Goal: Information Seeking & Learning: Learn about a topic

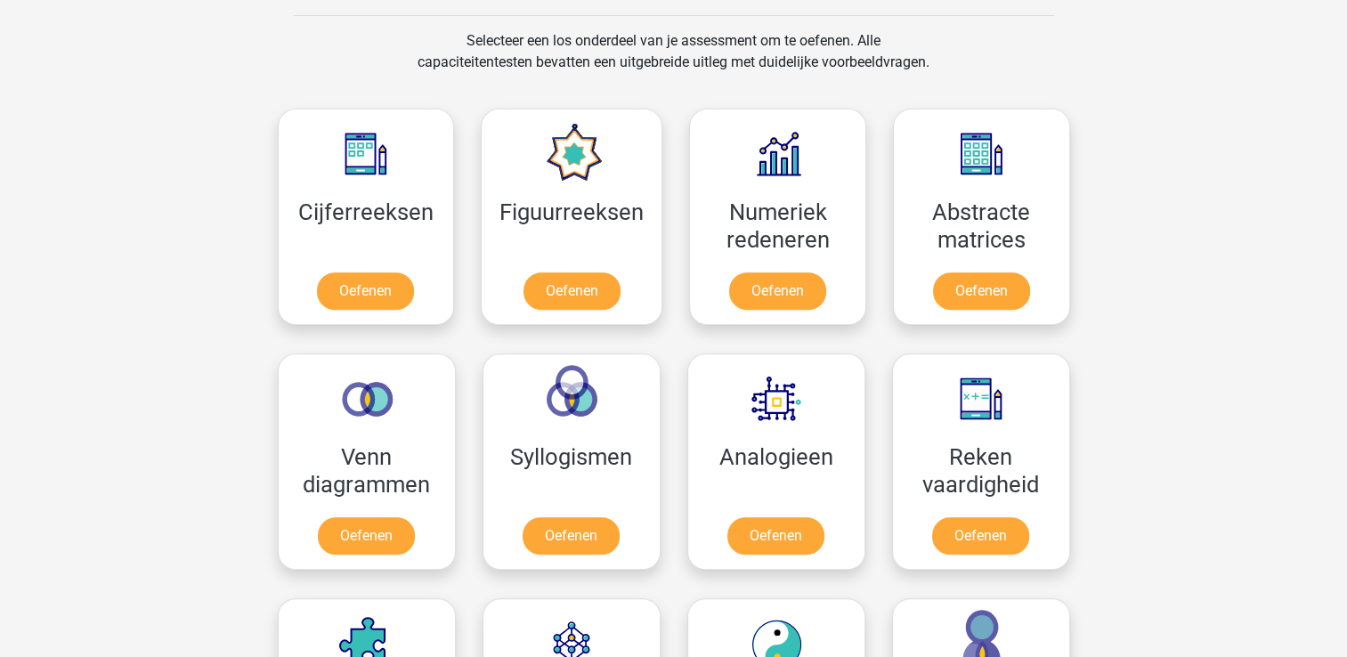
scroll to position [712, 0]
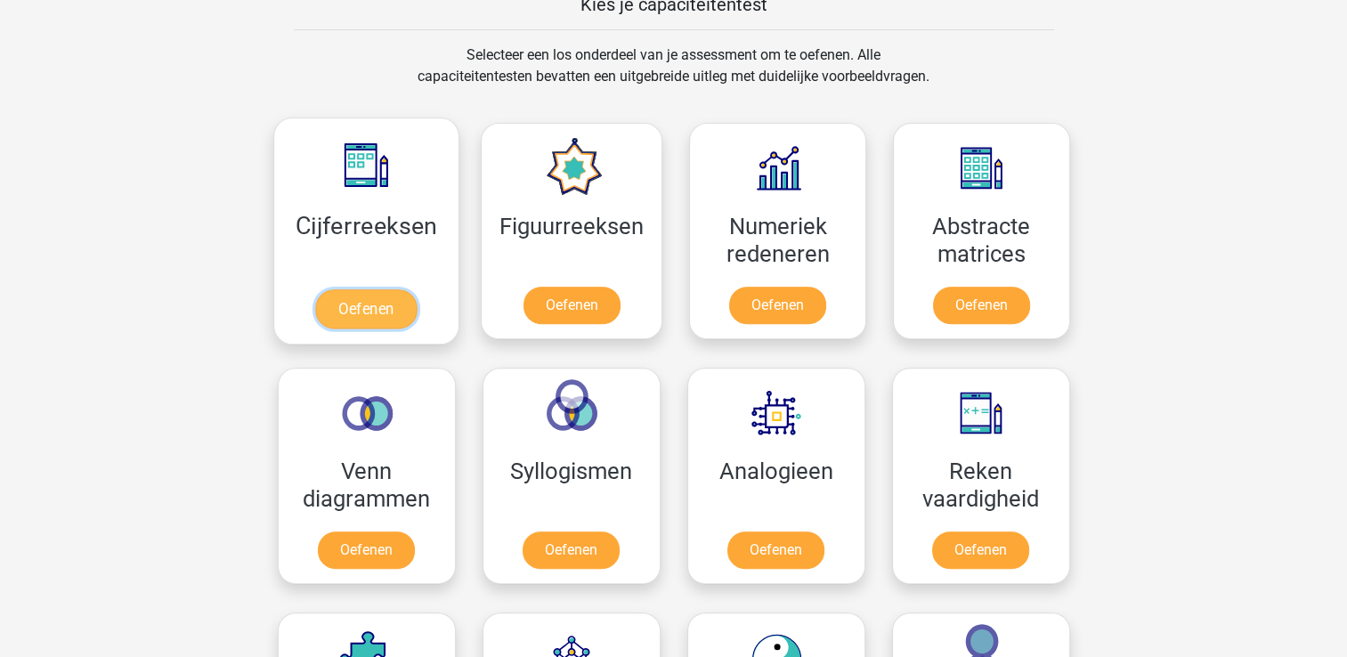
click at [395, 302] on link "Oefenen" at bounding box center [366, 308] width 102 height 39
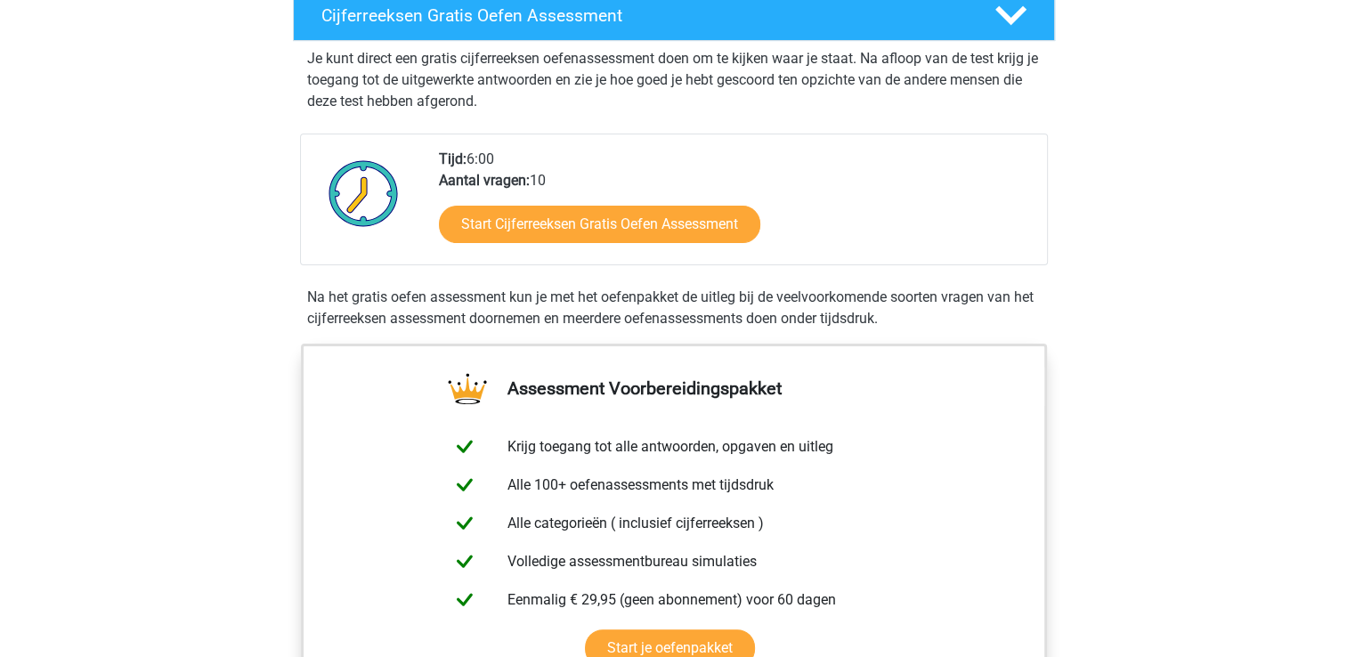
scroll to position [356, 0]
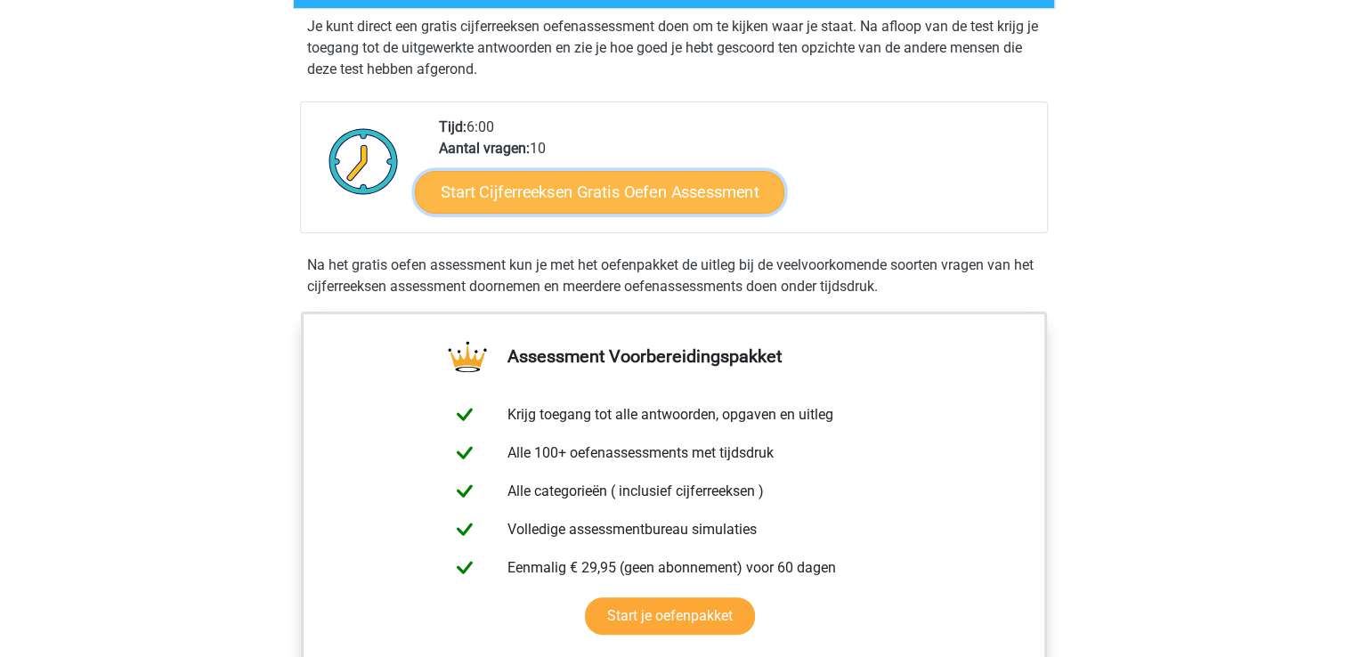
click at [566, 213] on link "Start Cijferreeksen Gratis Oefen Assessment" at bounding box center [600, 191] width 370 height 43
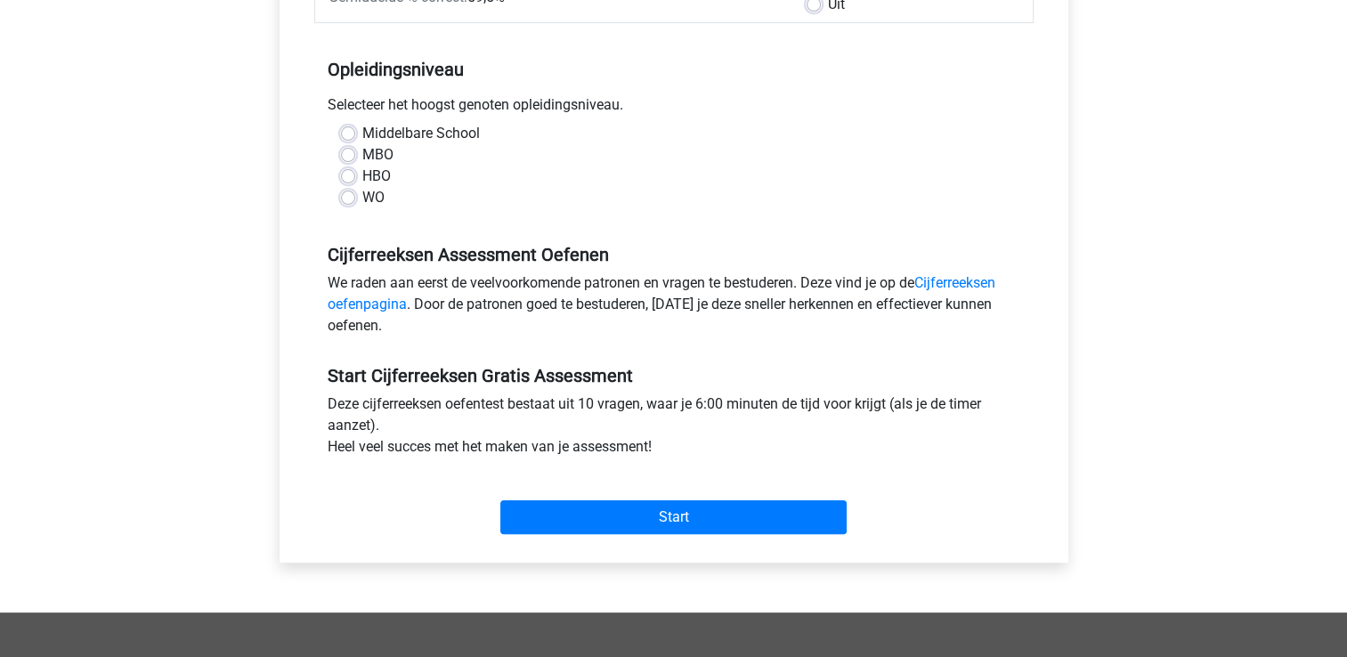
scroll to position [356, 0]
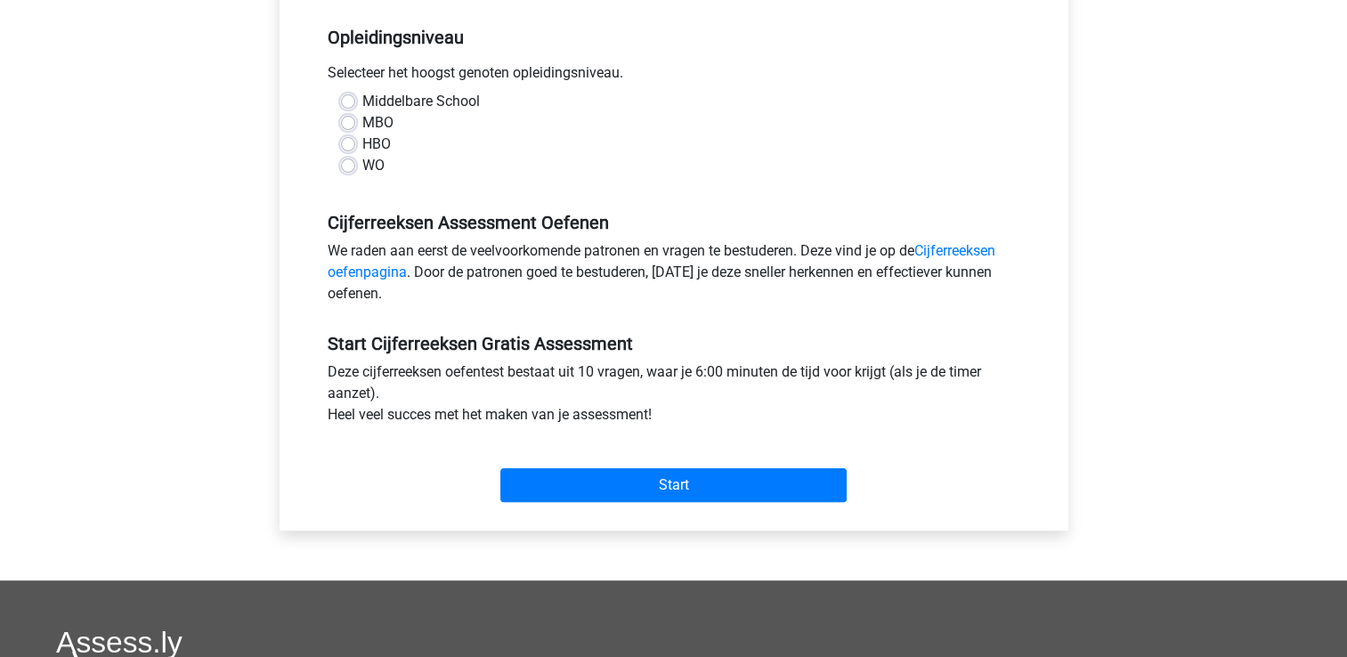
click at [362, 144] on label "HBO" at bounding box center [376, 144] width 28 height 21
click at [341, 144] on input "HBO" at bounding box center [348, 143] width 14 height 18
radio input "true"
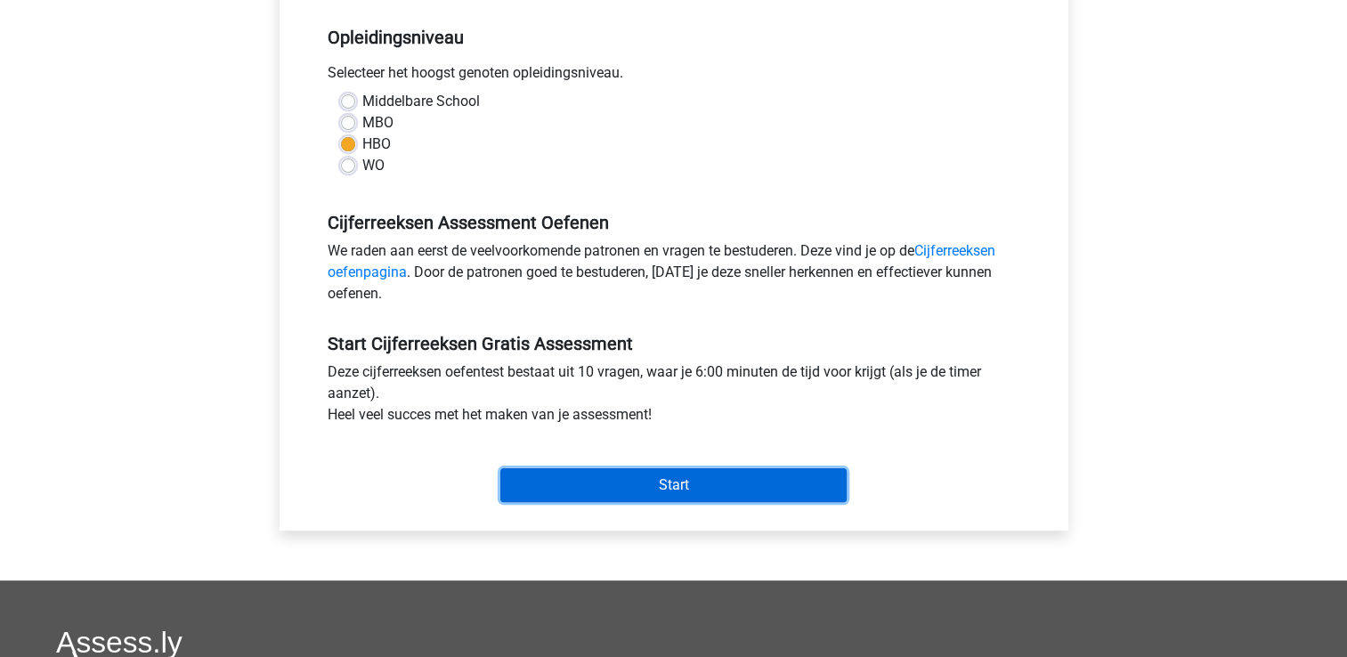
click at [687, 485] on input "Start" at bounding box center [673, 485] width 346 height 34
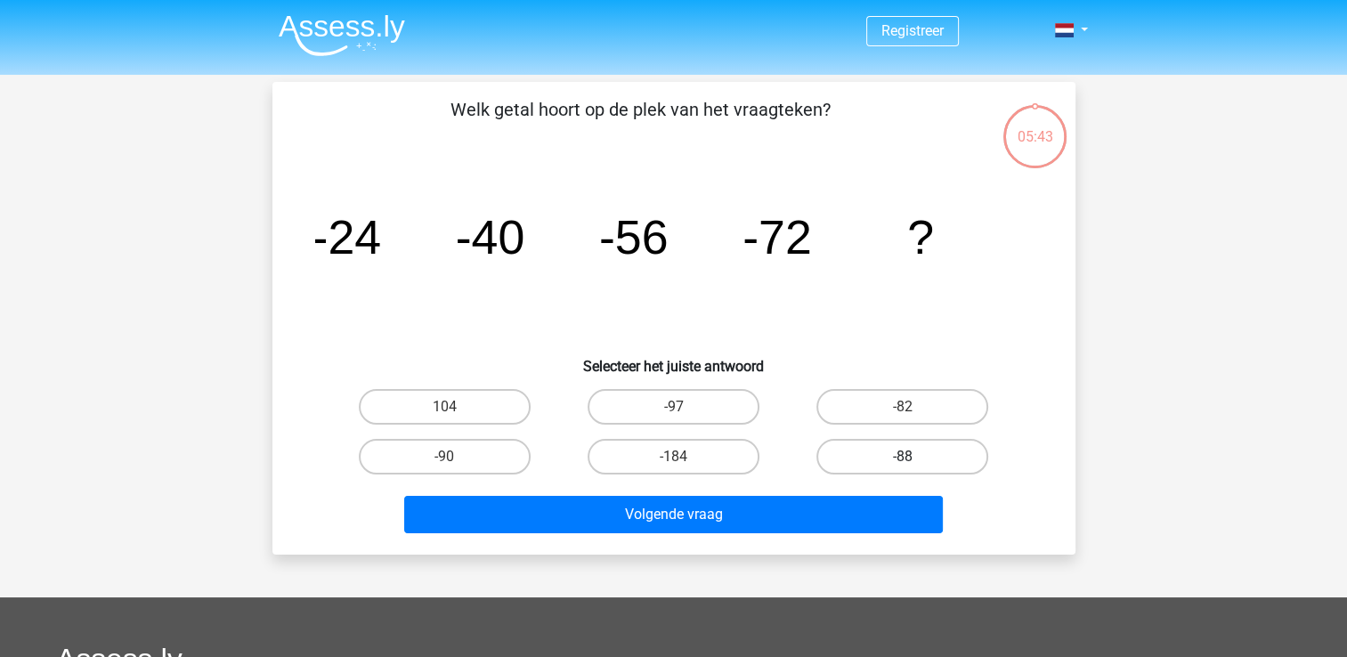
click at [903, 454] on label "-88" at bounding box center [903, 457] width 172 height 36
click at [903, 457] on input "-88" at bounding box center [909, 463] width 12 height 12
radio input "true"
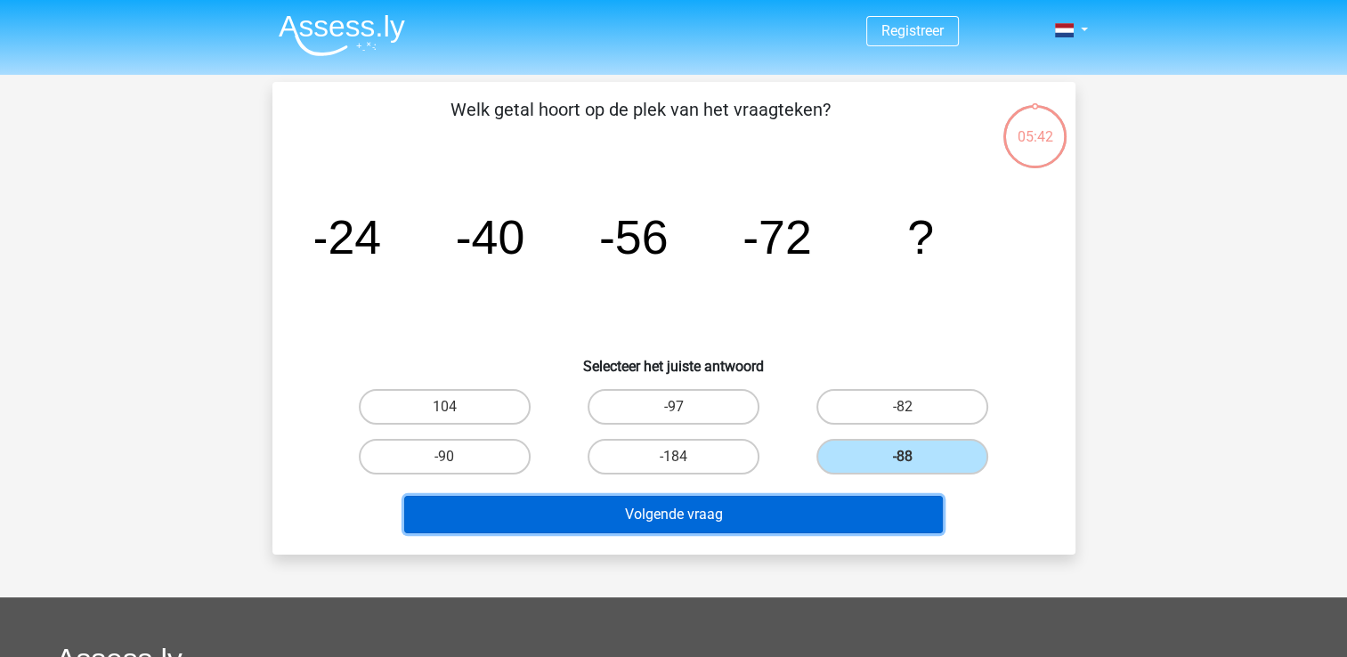
click at [758, 513] on button "Volgende vraag" at bounding box center [673, 514] width 539 height 37
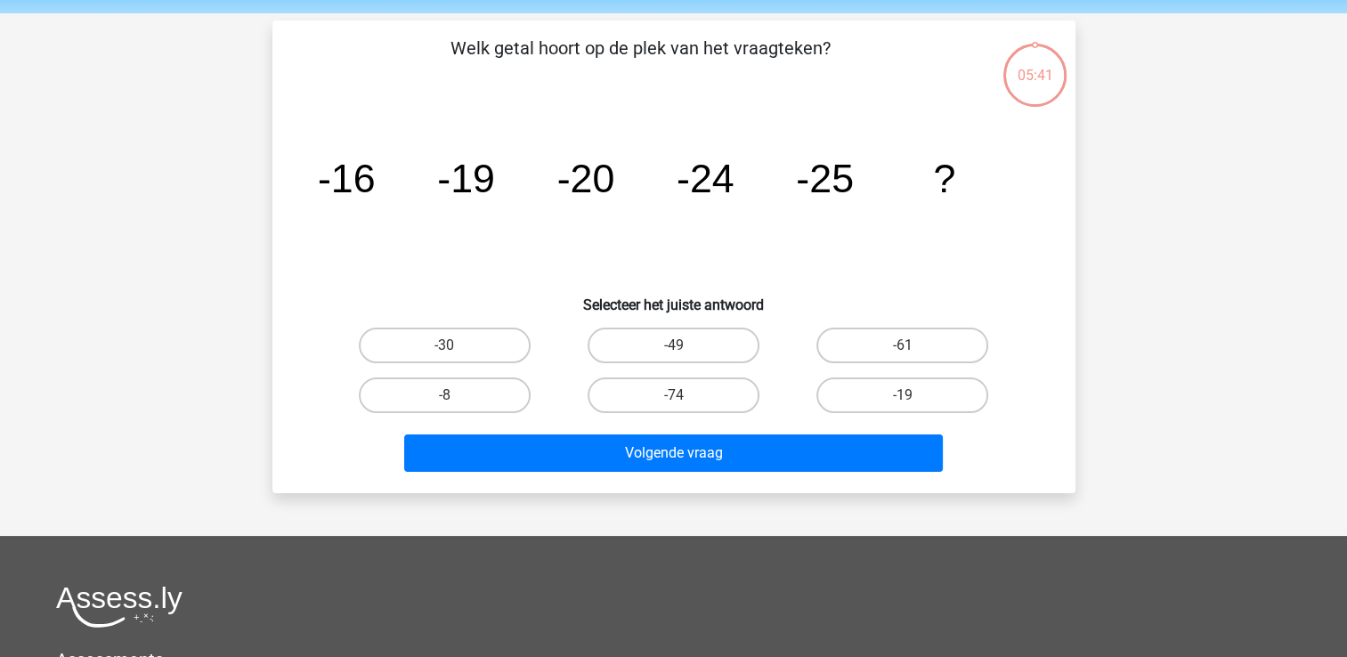
scroll to position [82, 0]
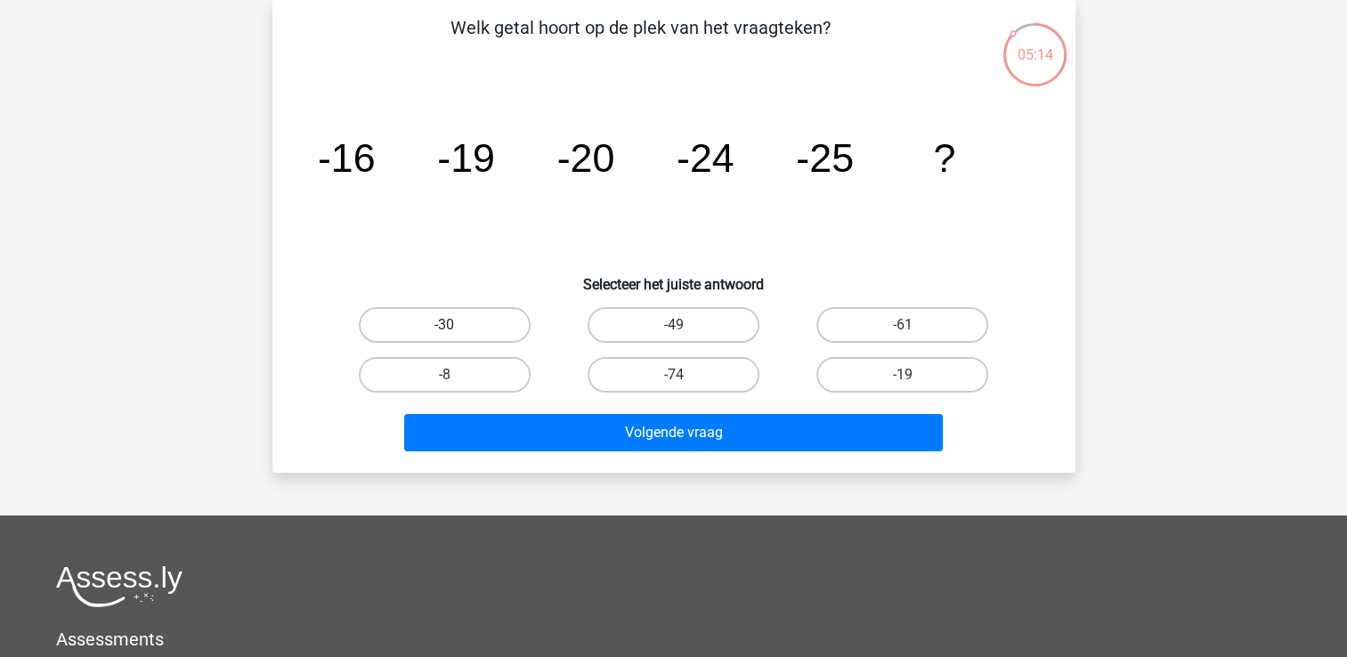
click at [520, 326] on label "-30" at bounding box center [445, 325] width 172 height 36
click at [456, 326] on input "-30" at bounding box center [450, 331] width 12 height 12
radio input "true"
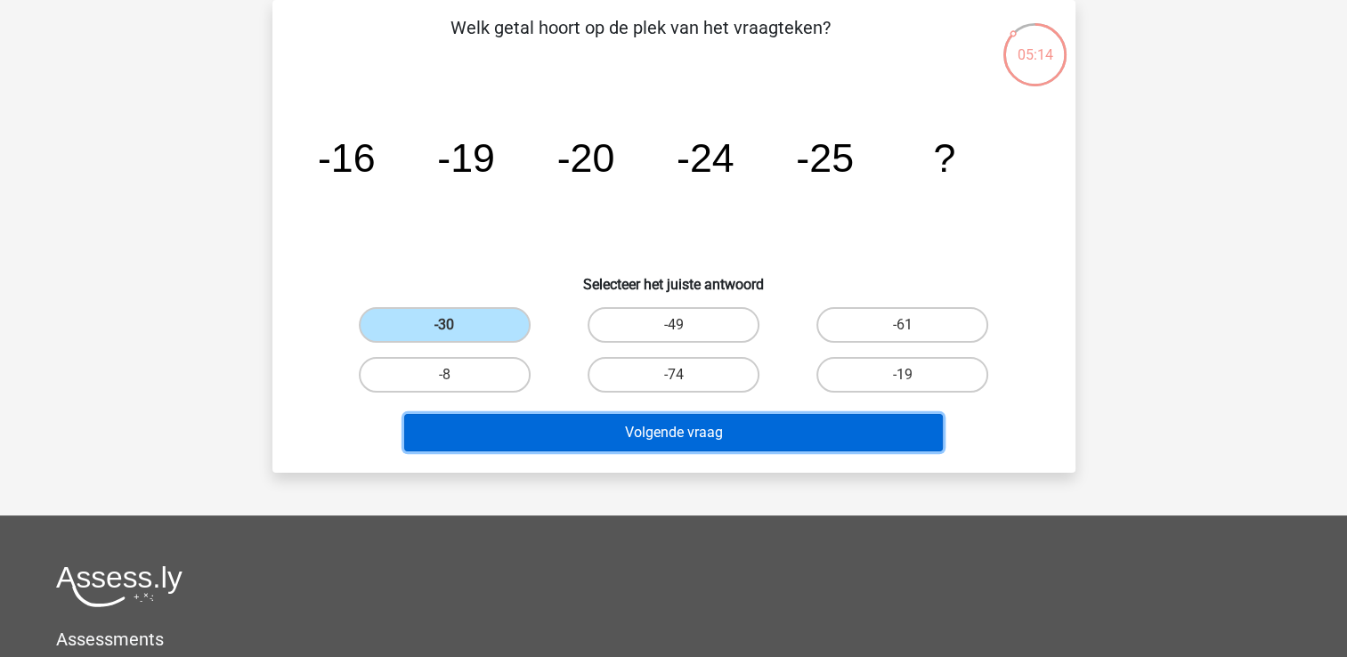
click at [580, 443] on button "Volgende vraag" at bounding box center [673, 432] width 539 height 37
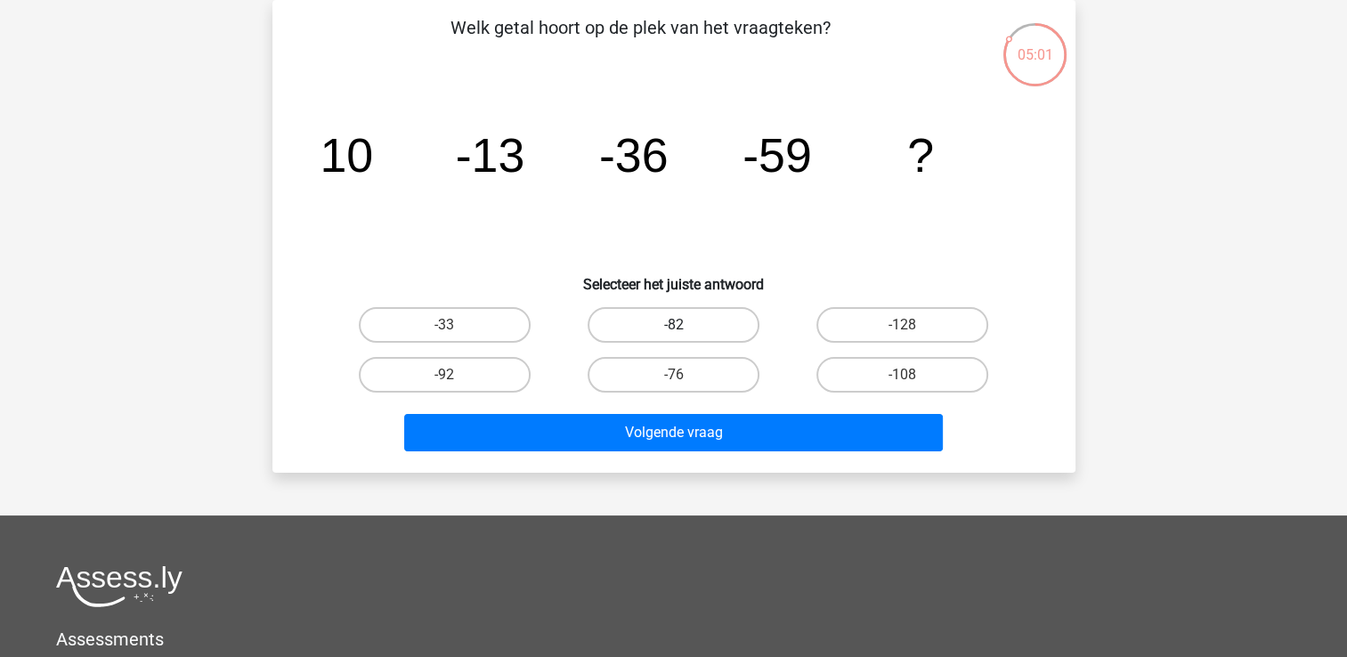
click at [700, 321] on label "-82" at bounding box center [674, 325] width 172 height 36
click at [685, 325] on input "-82" at bounding box center [679, 331] width 12 height 12
radio input "true"
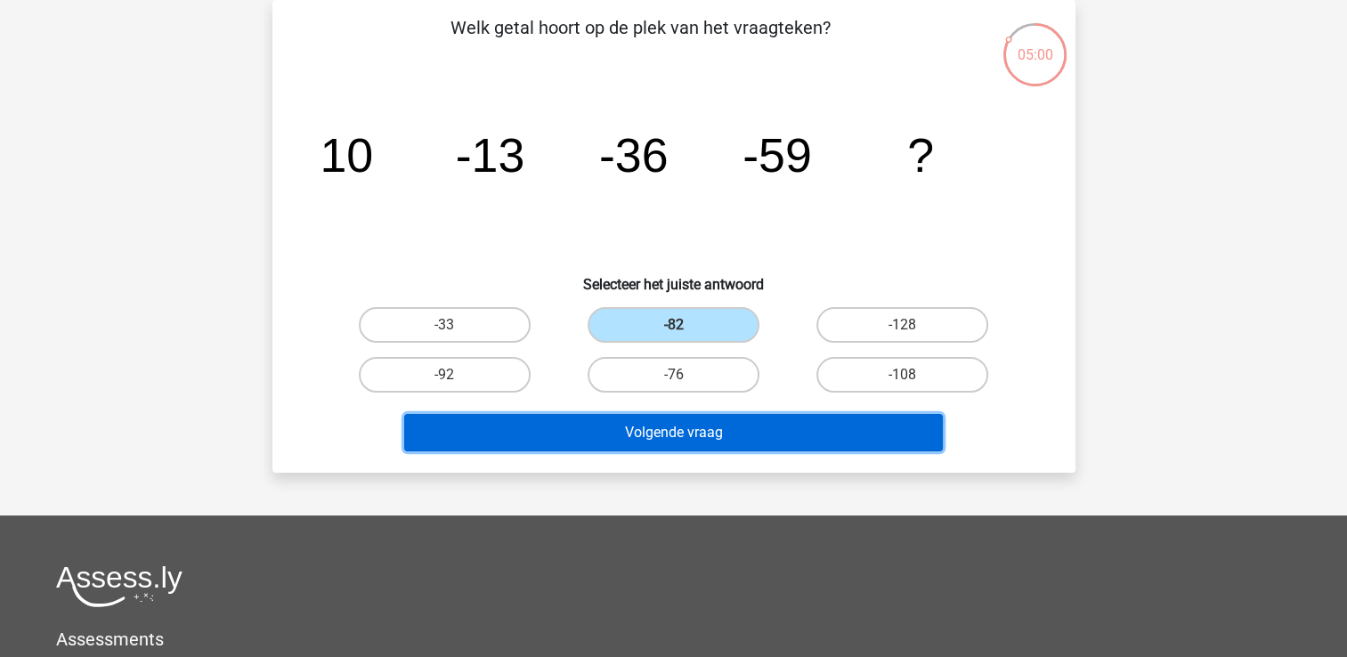
click at [678, 433] on button "Volgende vraag" at bounding box center [673, 432] width 539 height 37
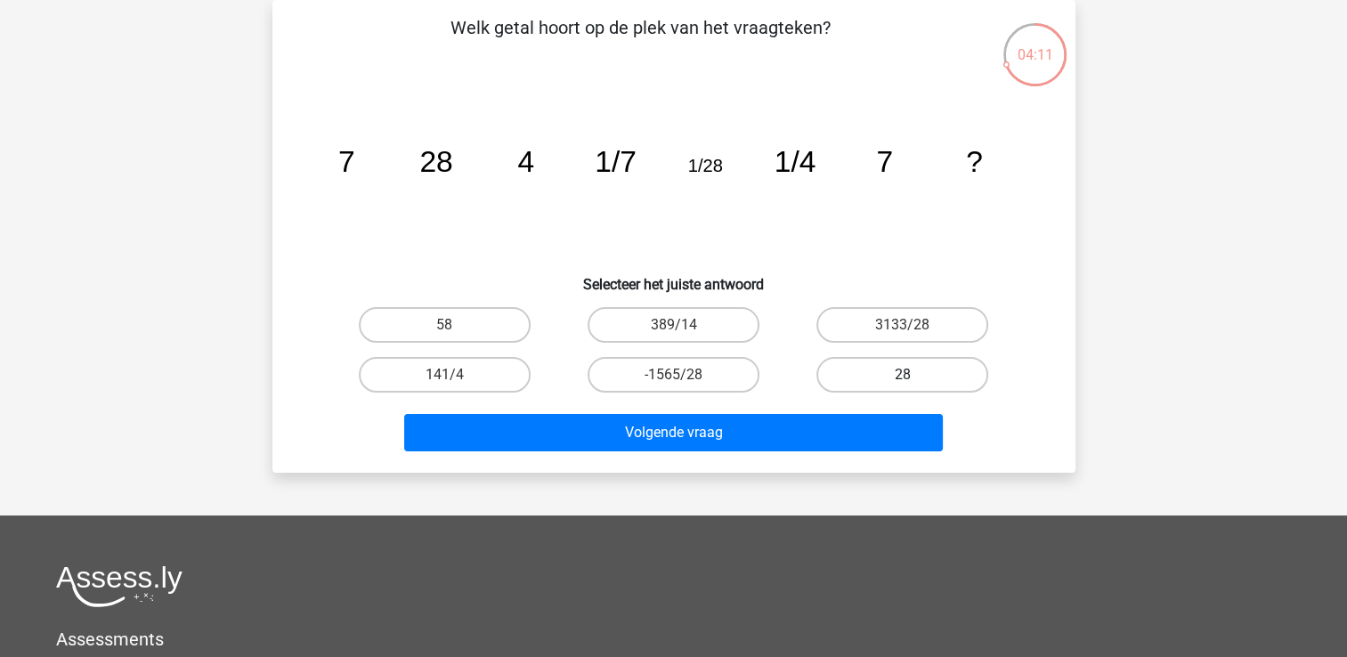
click at [894, 373] on label "28" at bounding box center [903, 375] width 172 height 36
click at [903, 375] on input "28" at bounding box center [909, 381] width 12 height 12
radio input "true"
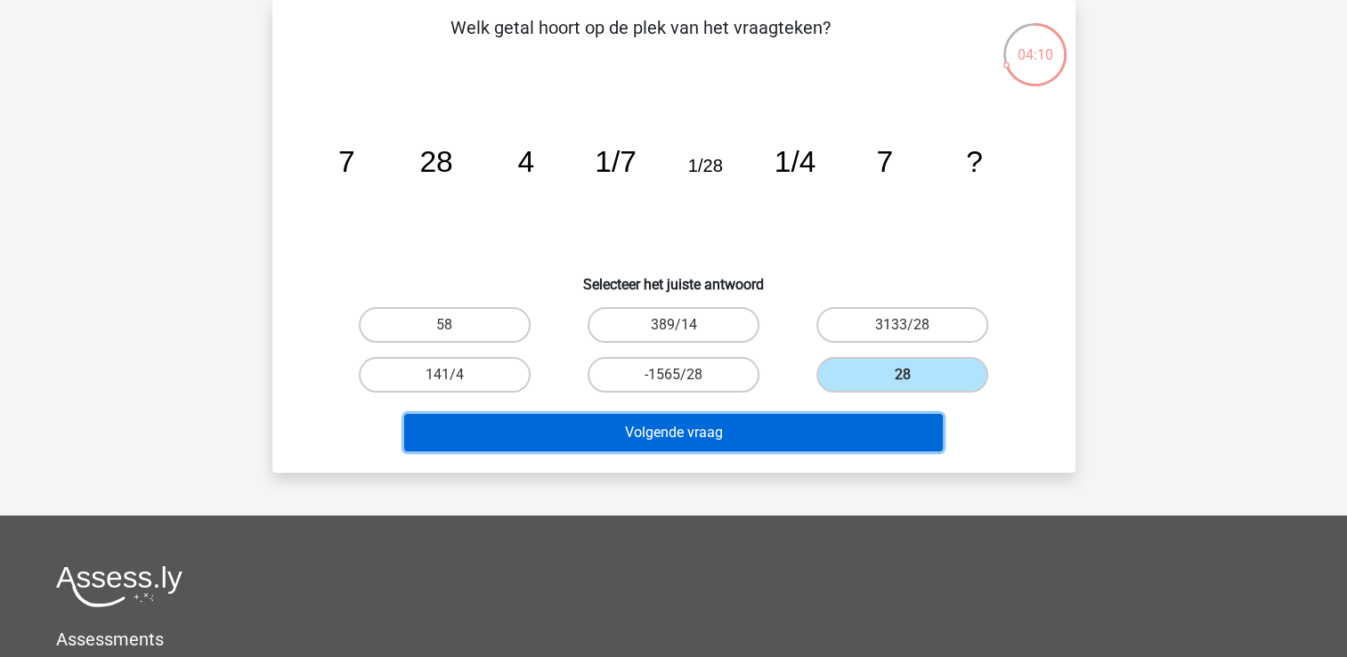
click at [786, 436] on button "Volgende vraag" at bounding box center [673, 432] width 539 height 37
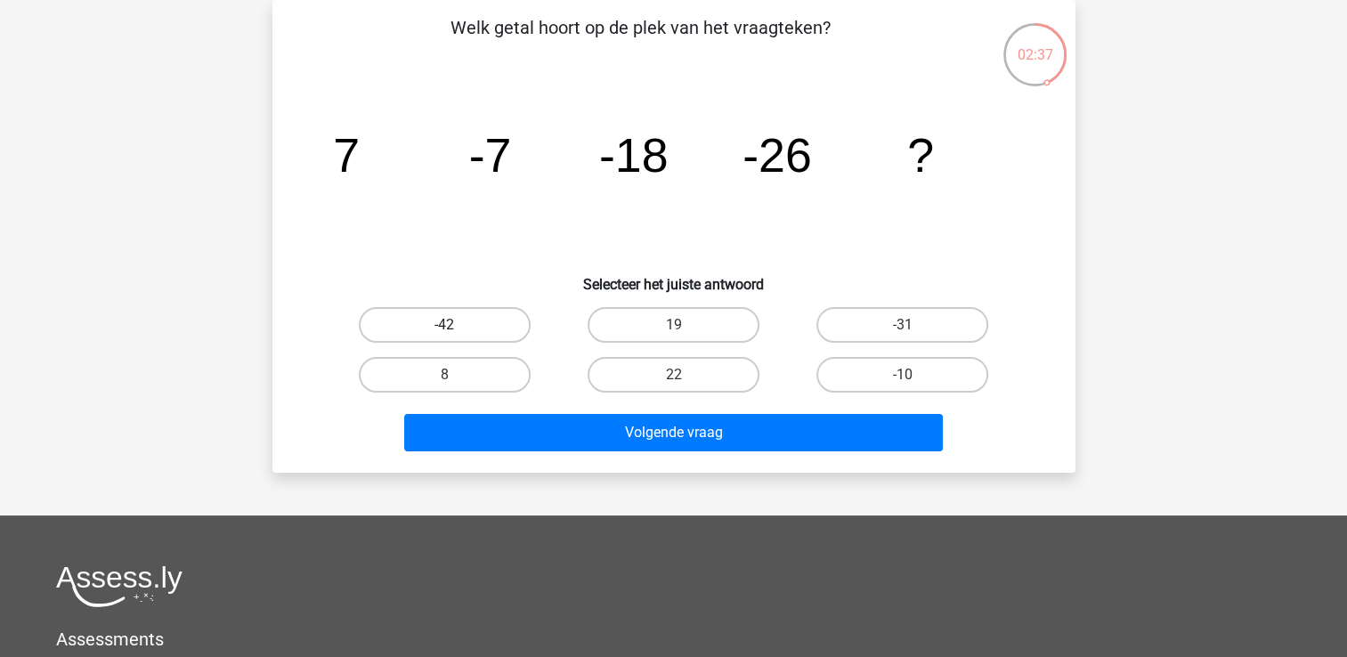
click at [457, 314] on label "-42" at bounding box center [445, 325] width 172 height 36
click at [456, 325] on input "-42" at bounding box center [450, 331] width 12 height 12
radio input "true"
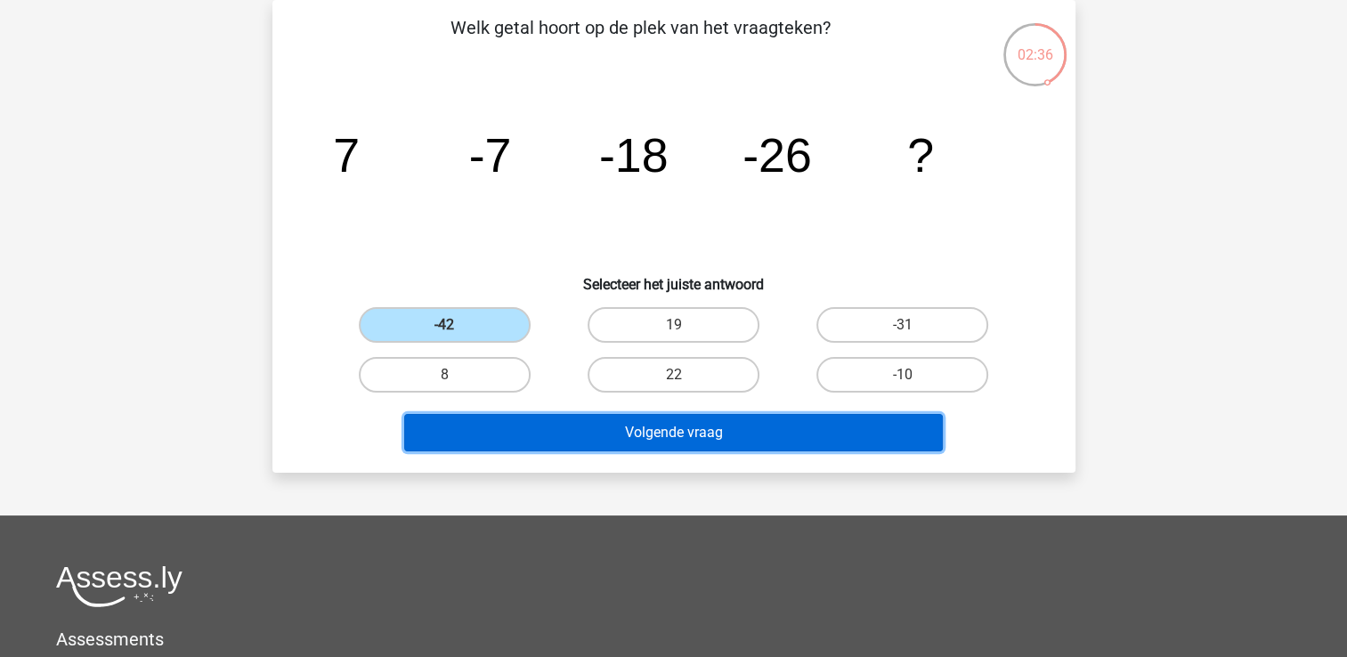
click at [712, 422] on button "Volgende vraag" at bounding box center [673, 432] width 539 height 37
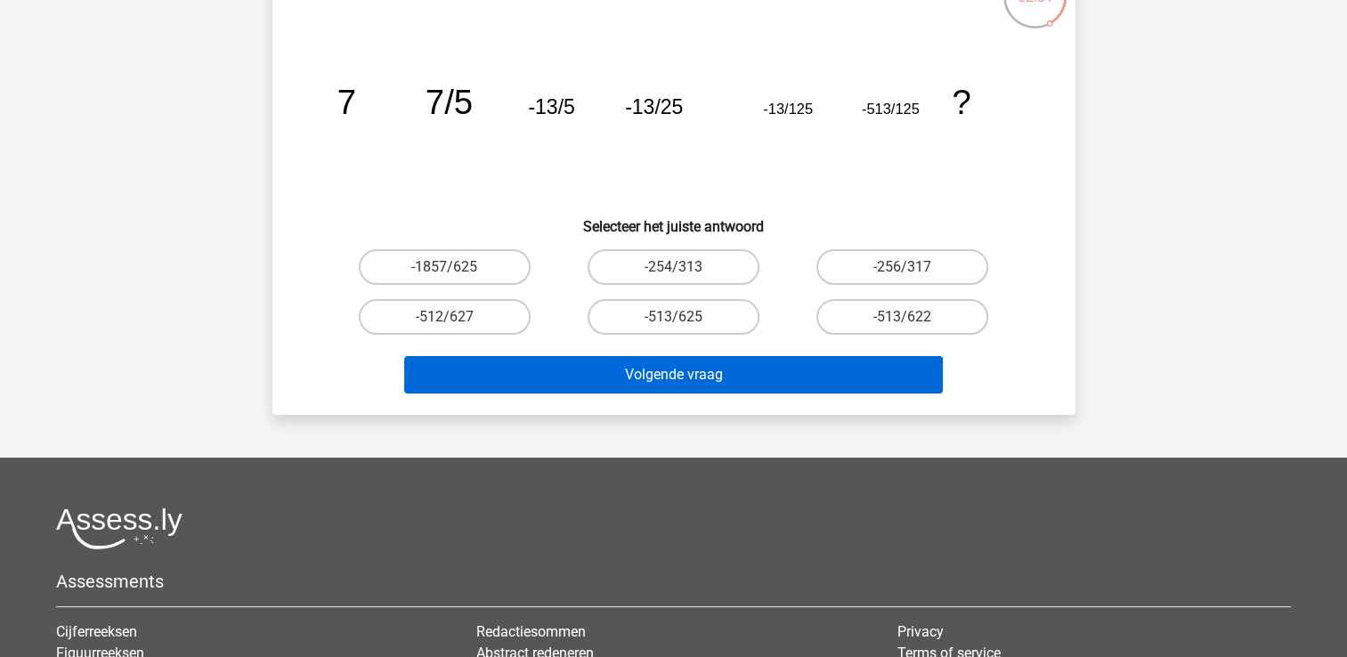
scroll to position [178, 0]
